Goal: Complete application form

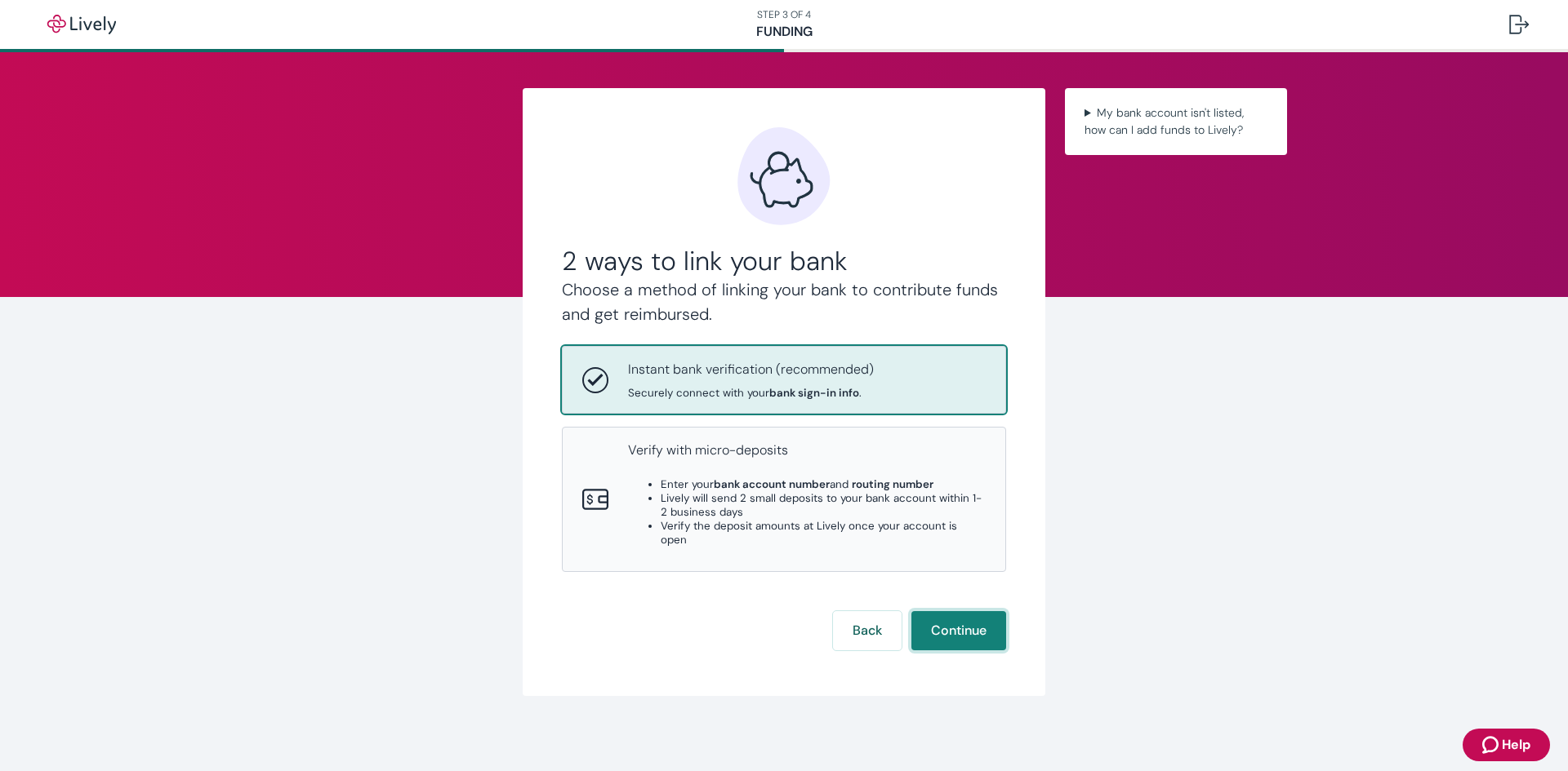
click at [960, 630] on button "Continue" at bounding box center [958, 630] width 94 height 39
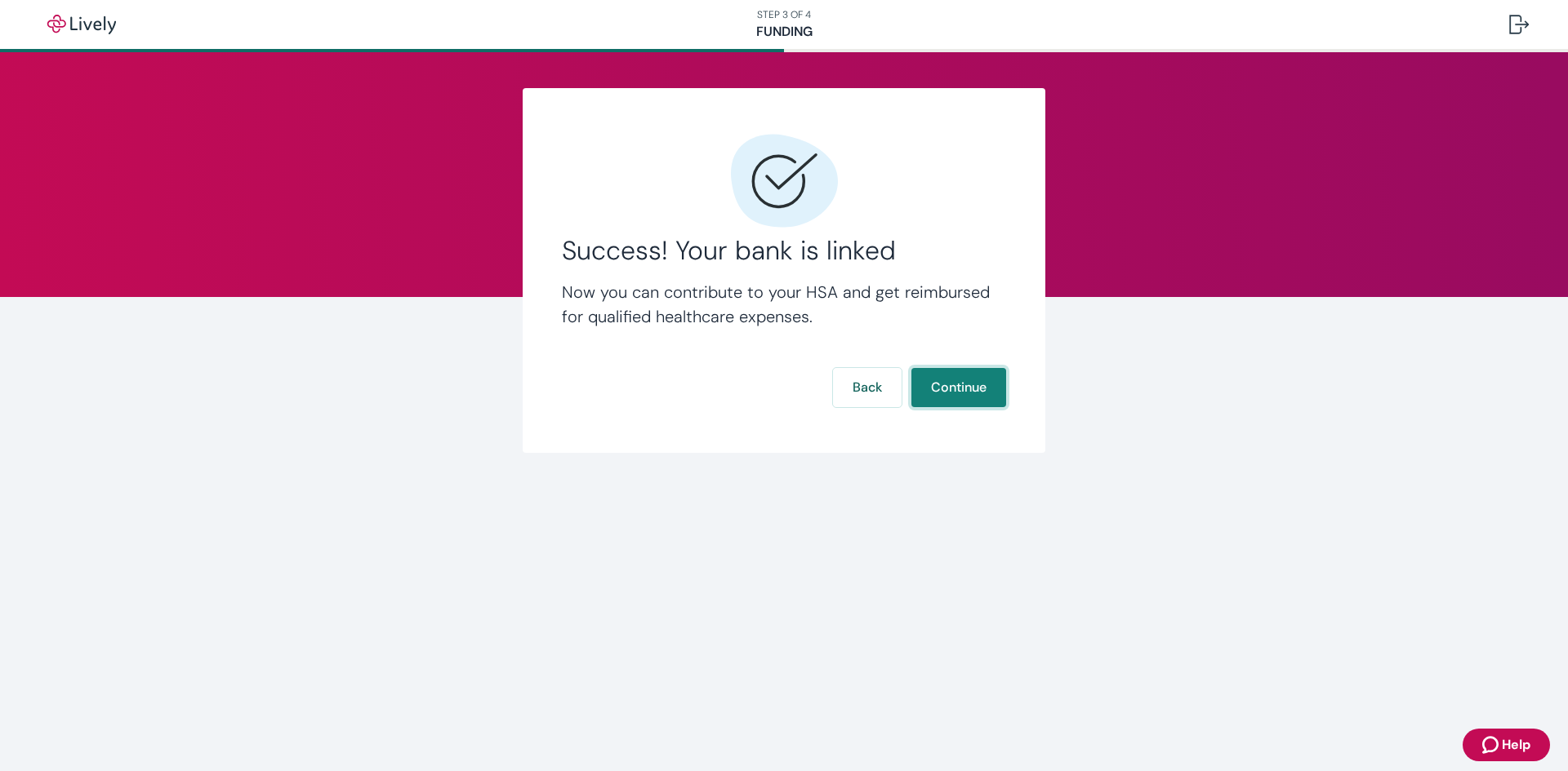
click at [965, 398] on button "Continue" at bounding box center [958, 387] width 94 height 39
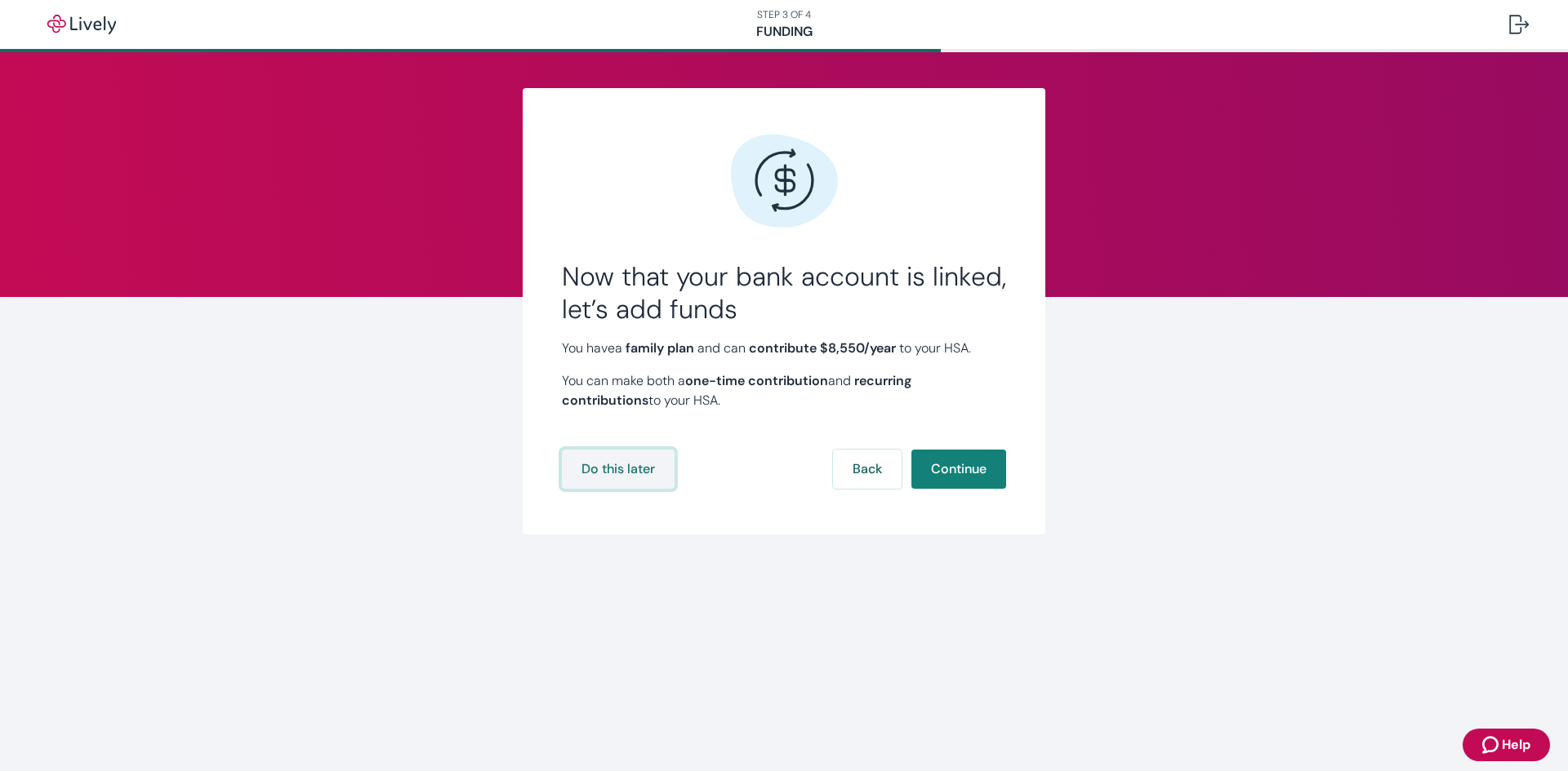
click at [596, 467] on button "Do this later" at bounding box center [617, 469] width 113 height 39
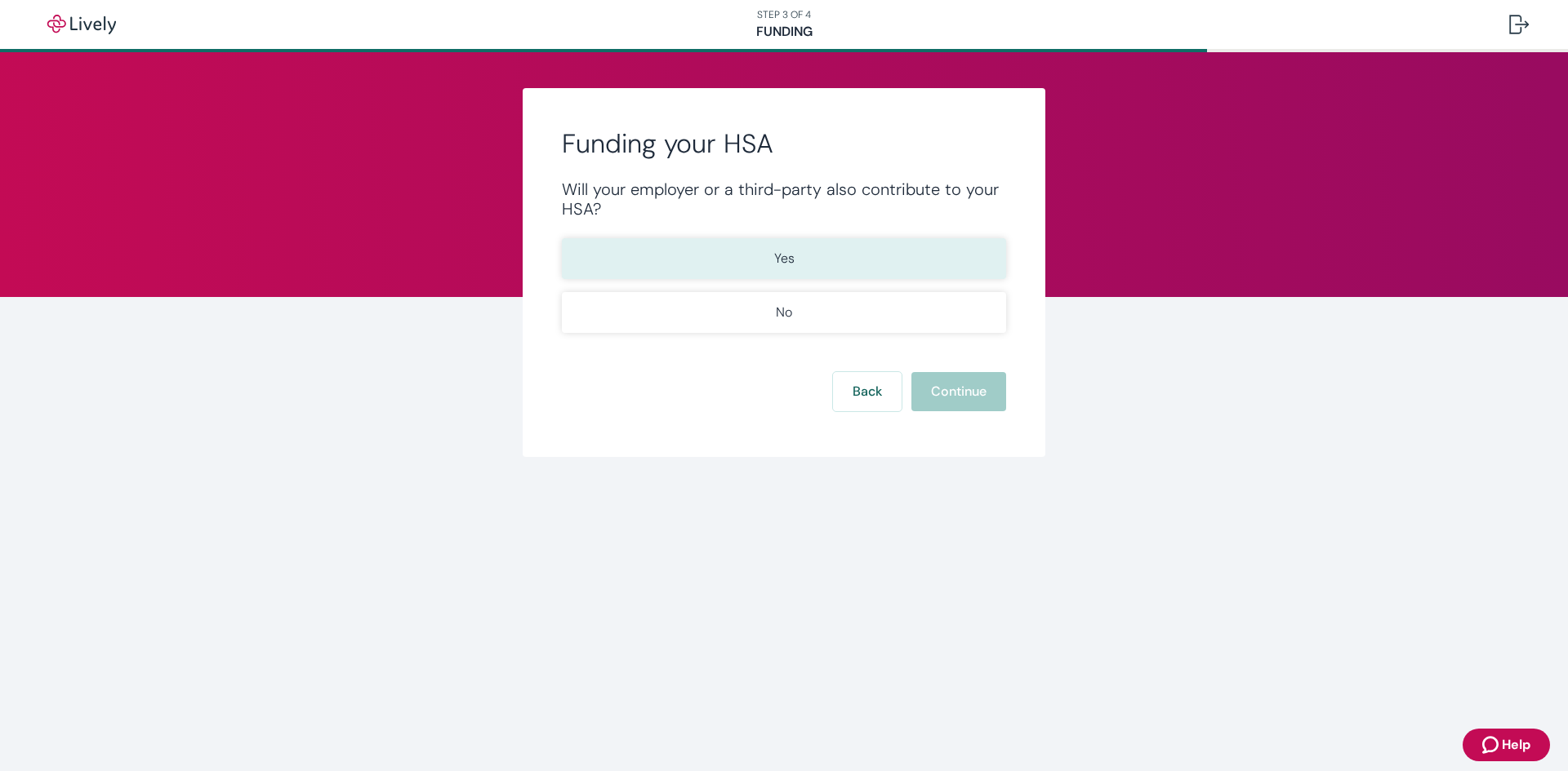
click at [761, 270] on button "Yes" at bounding box center [783, 259] width 444 height 40
click at [938, 389] on button "Continue" at bounding box center [958, 392] width 94 height 39
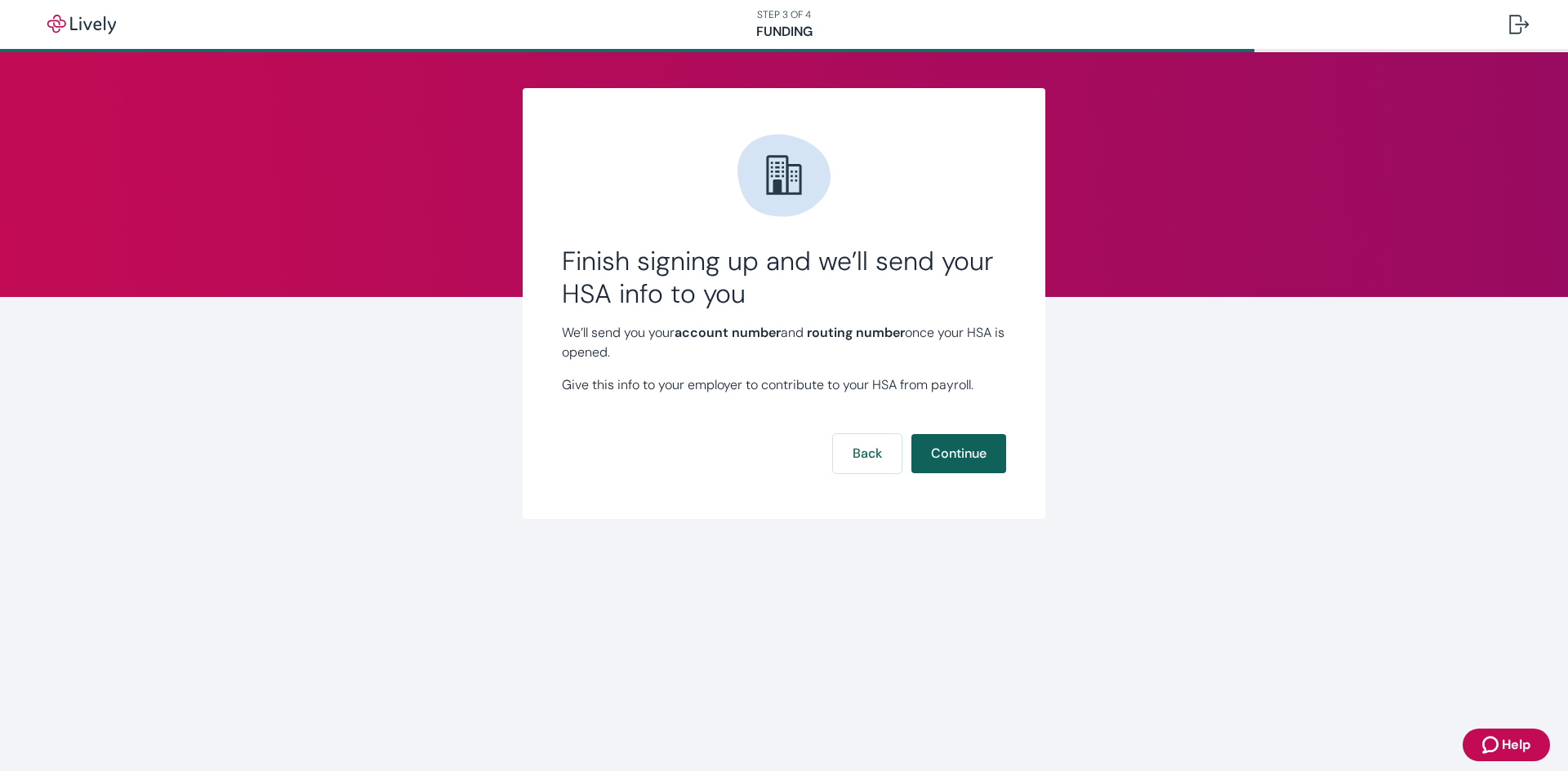
click at [980, 452] on button "Continue" at bounding box center [958, 453] width 94 height 39
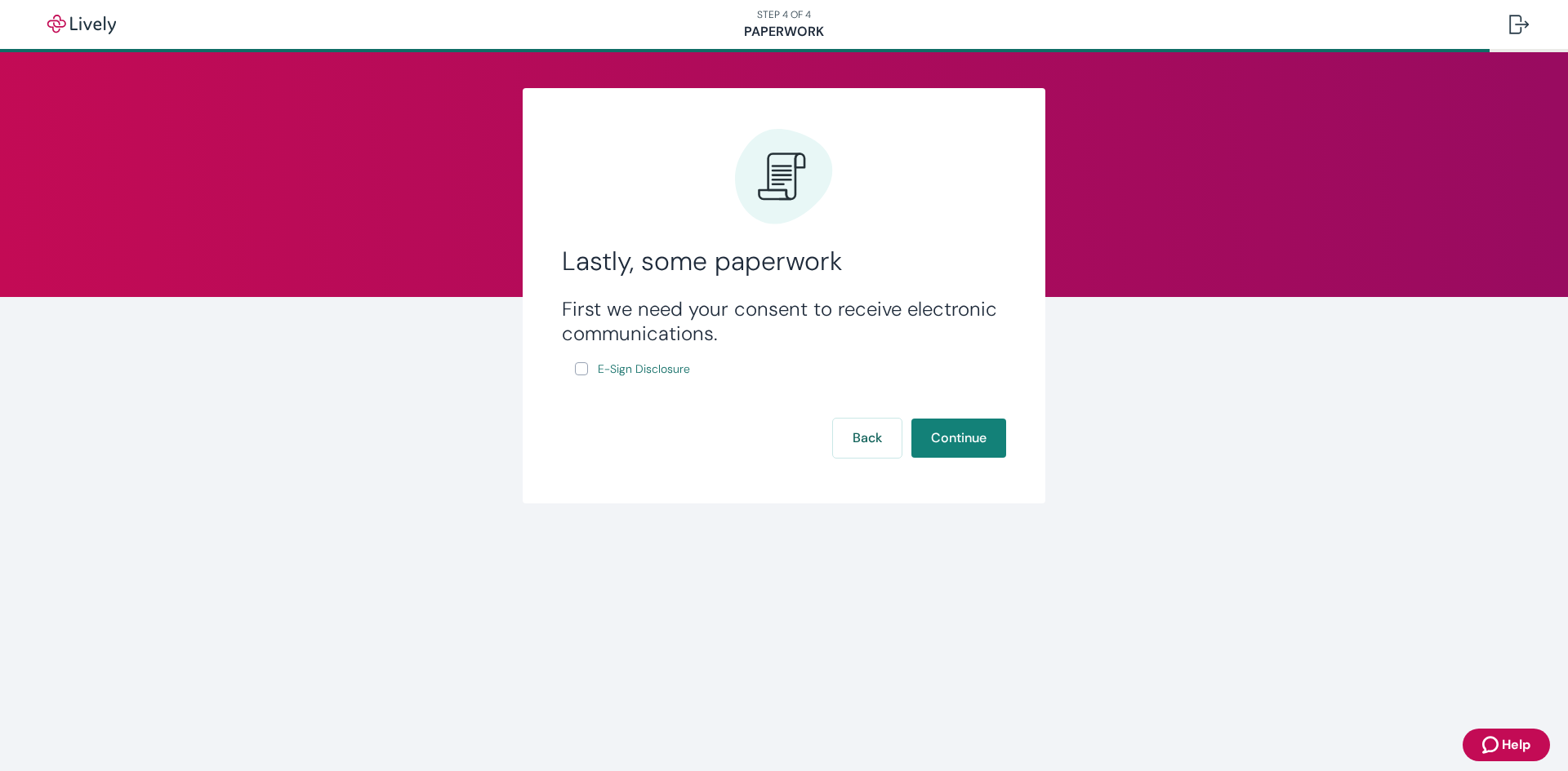
click at [587, 368] on input "E-Sign Disclosure" at bounding box center [582, 369] width 13 height 13
checkbox input "true"
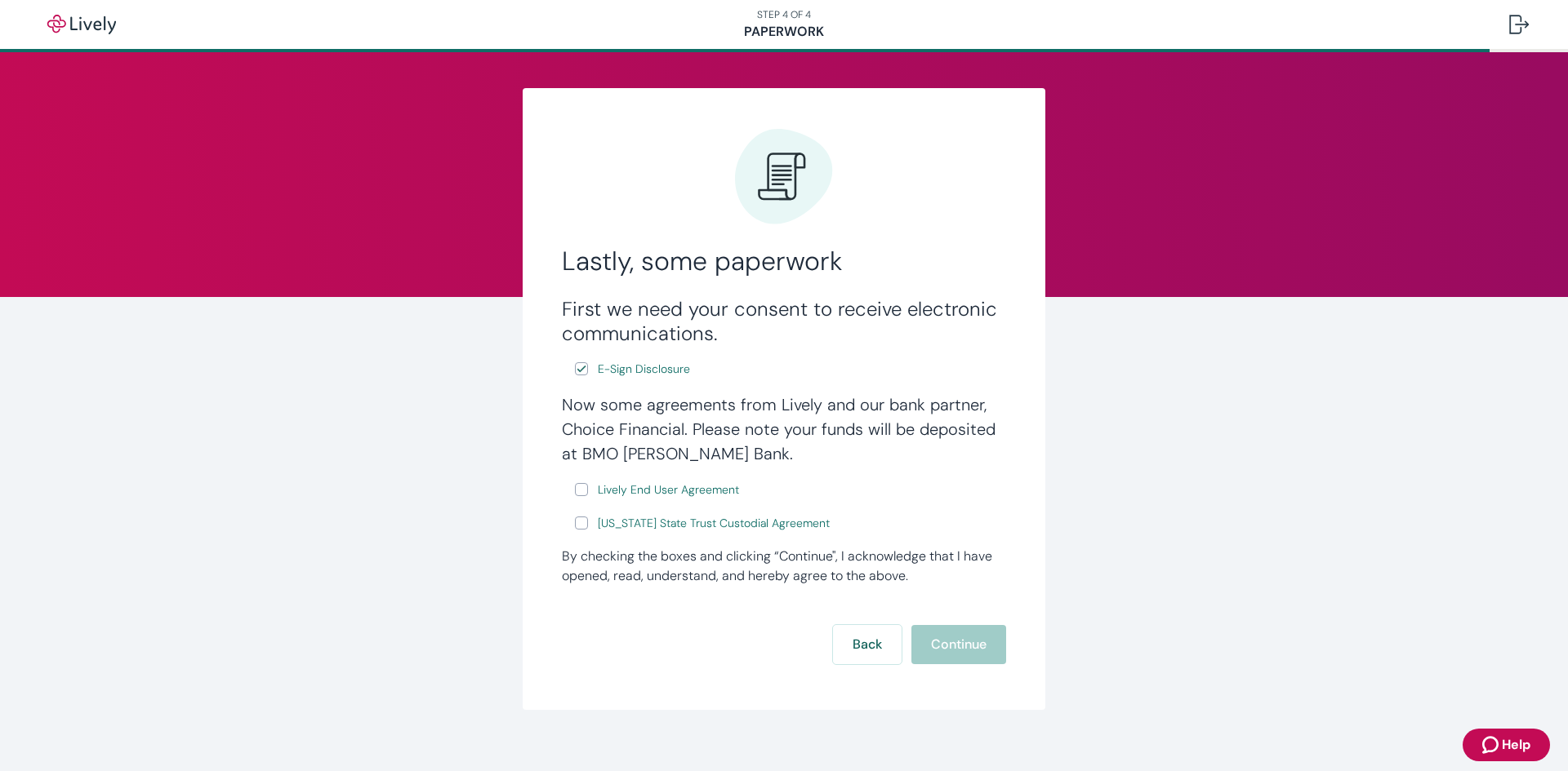
scroll to position [17, 0]
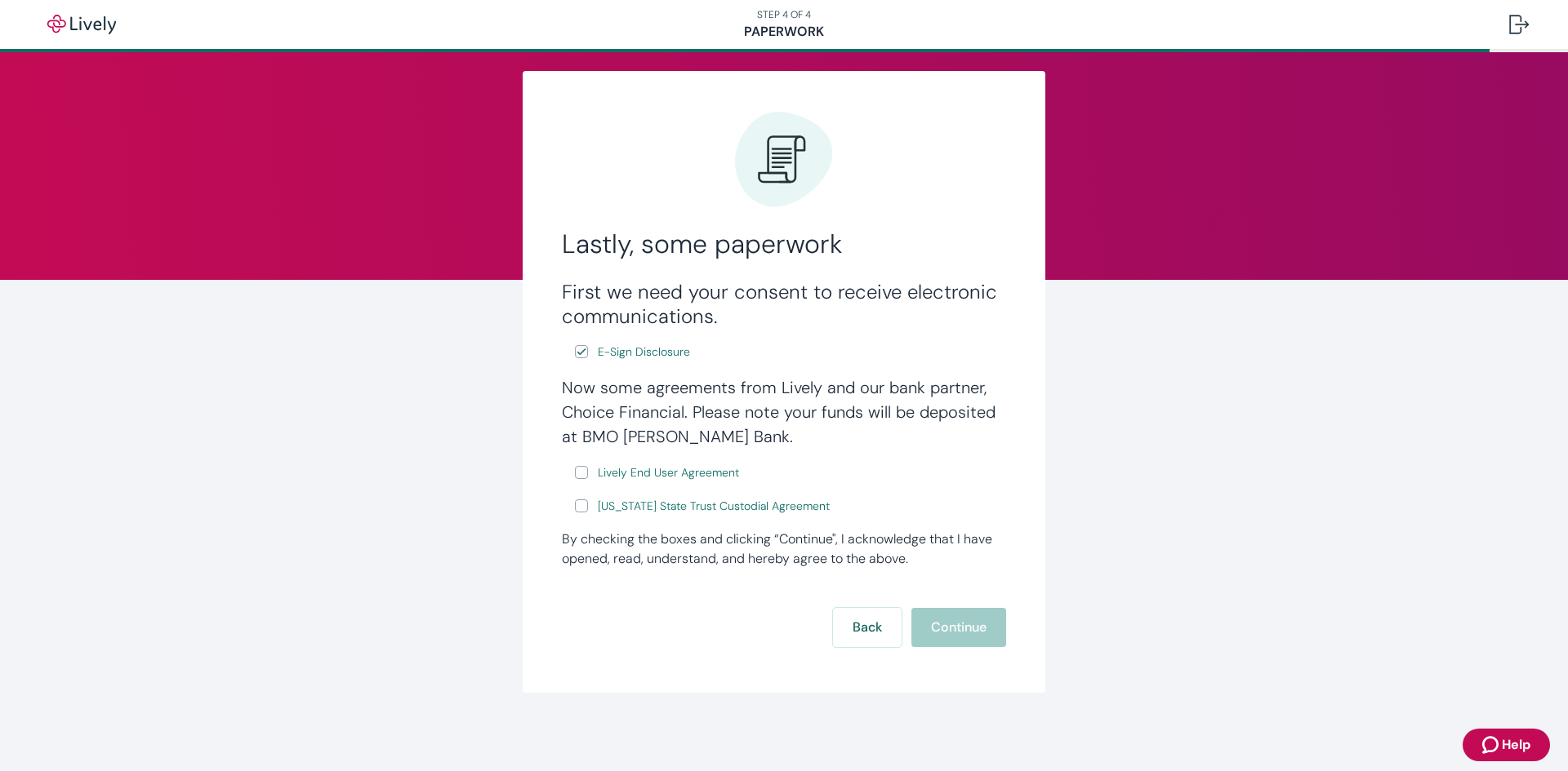
click at [575, 475] on input "Lively End User Agreement" at bounding box center [582, 473] width 13 height 13
checkbox input "true"
click at [575, 505] on input "[US_STATE] State Trust Custodial Agreement" at bounding box center [582, 506] width 13 height 13
checkbox input "true"
click at [966, 616] on button "Continue" at bounding box center [958, 628] width 94 height 39
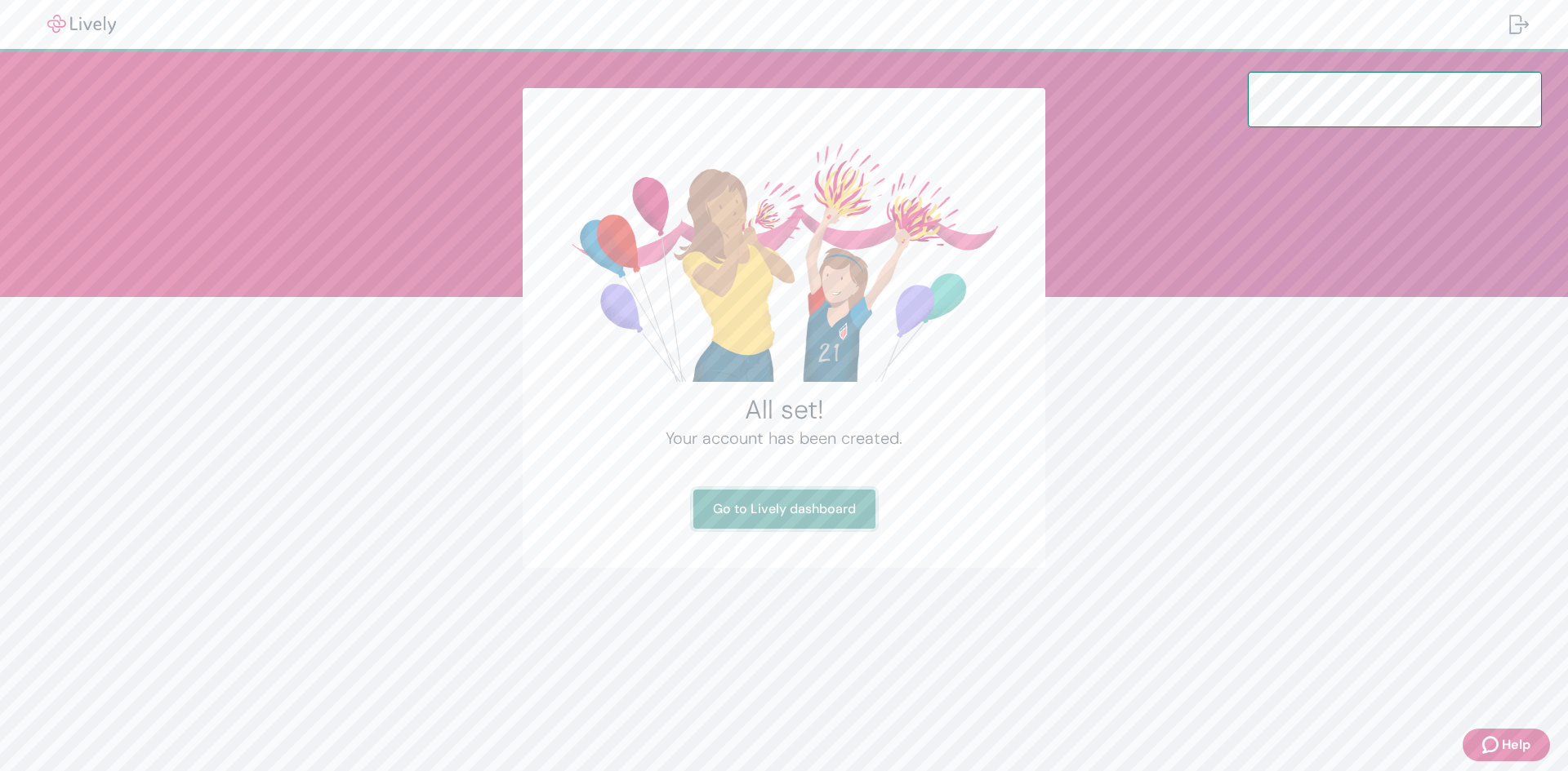
click at [783, 508] on link "Go to Lively dashboard" at bounding box center [784, 509] width 182 height 39
